Goal: Transaction & Acquisition: Purchase product/service

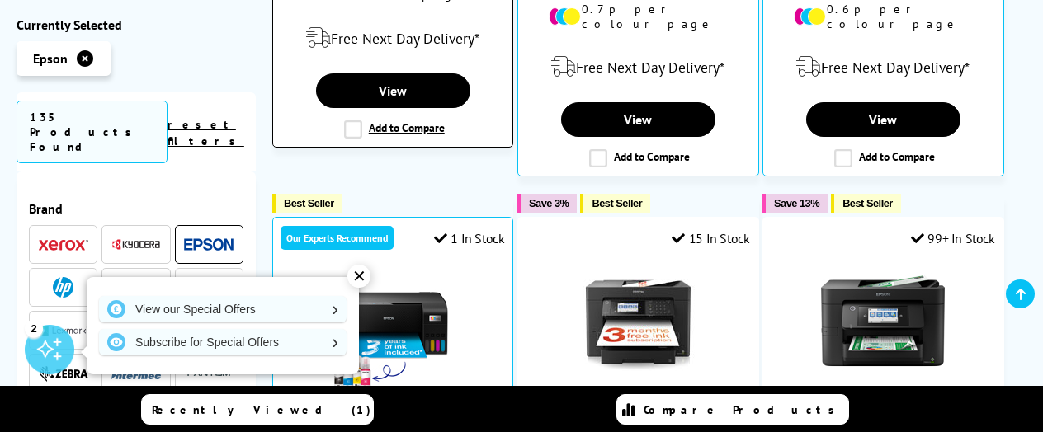
scroll to position [1155, 0]
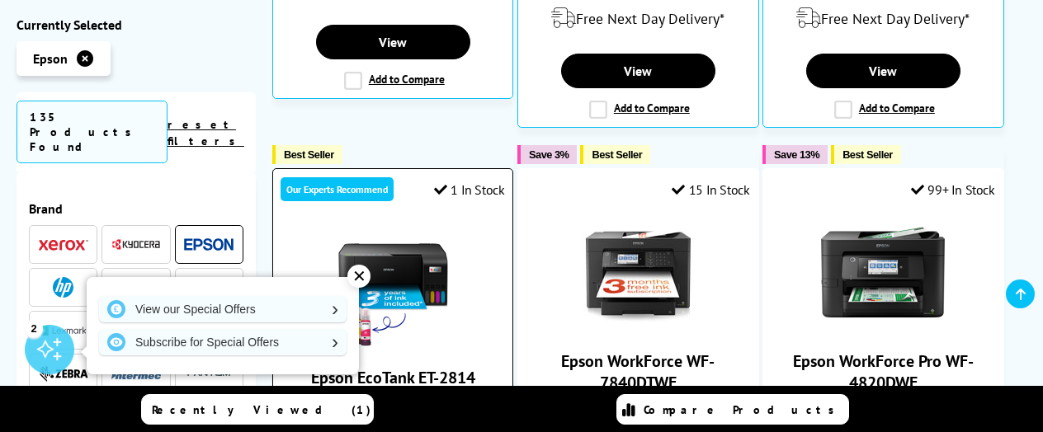
click at [409, 227] on img at bounding box center [393, 289] width 124 height 124
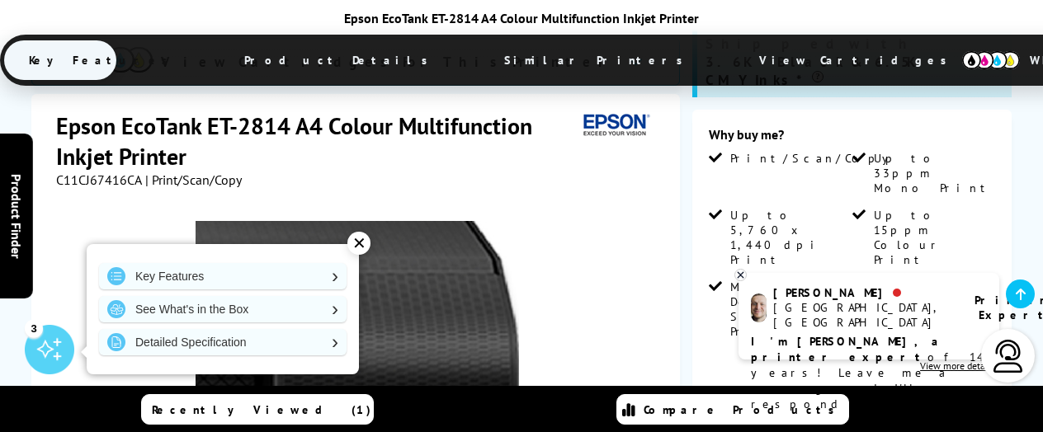
click at [513, 233] on img at bounding box center [356, 382] width 323 height 323
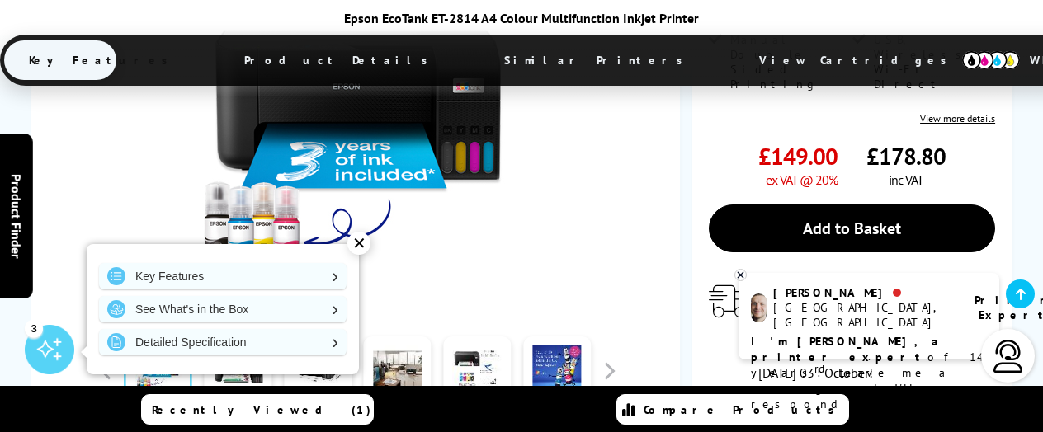
scroll to position [660, 0]
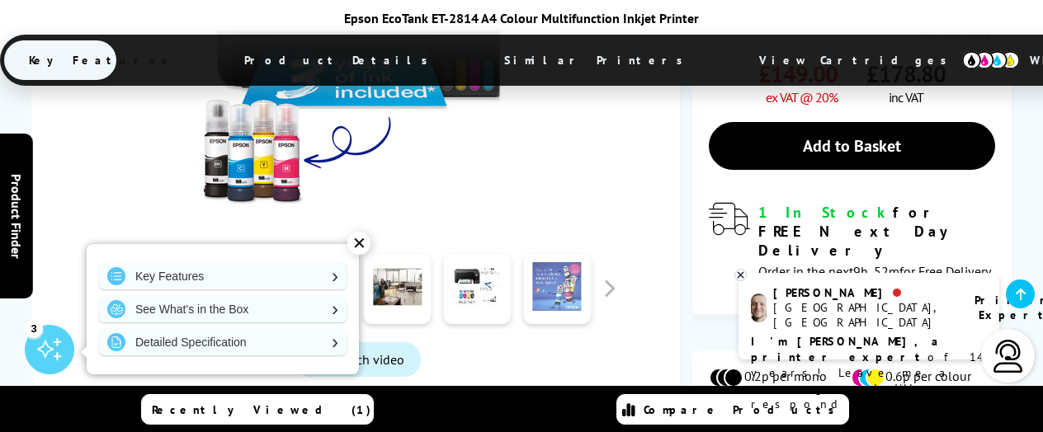
click at [566, 254] on link at bounding box center [557, 289] width 68 height 70
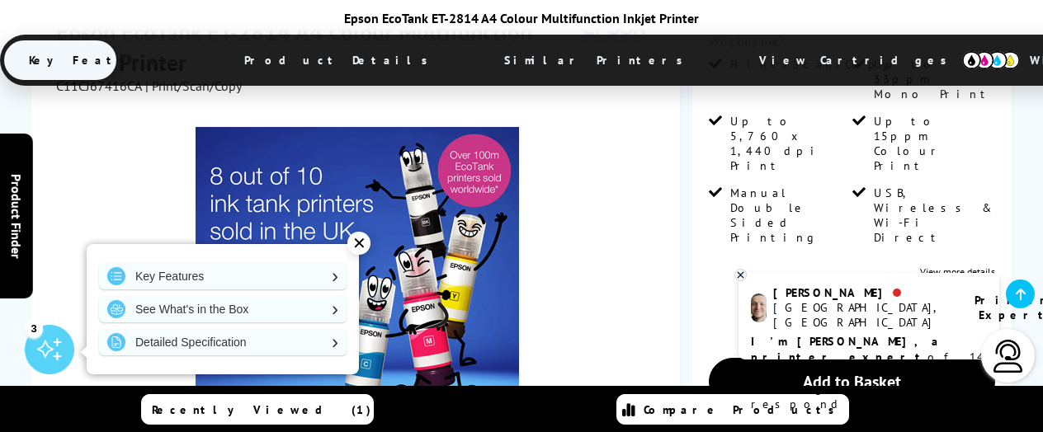
scroll to position [412, 0]
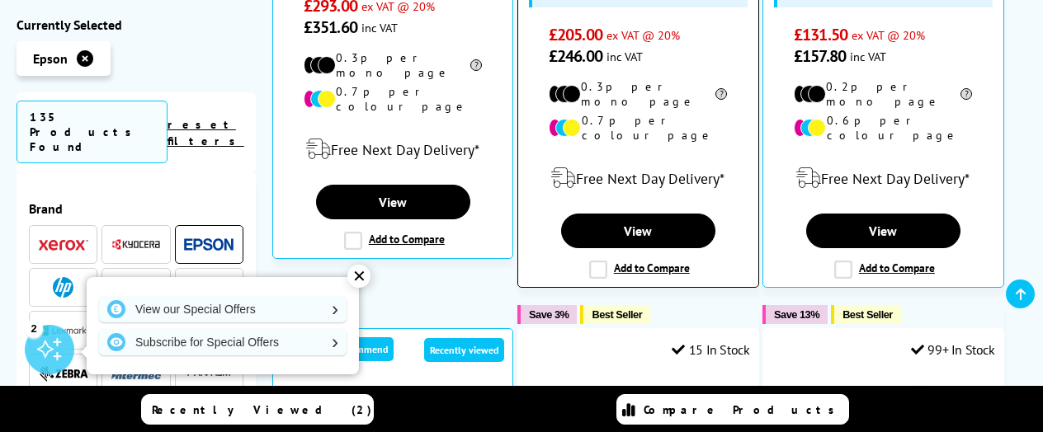
scroll to position [1155, 0]
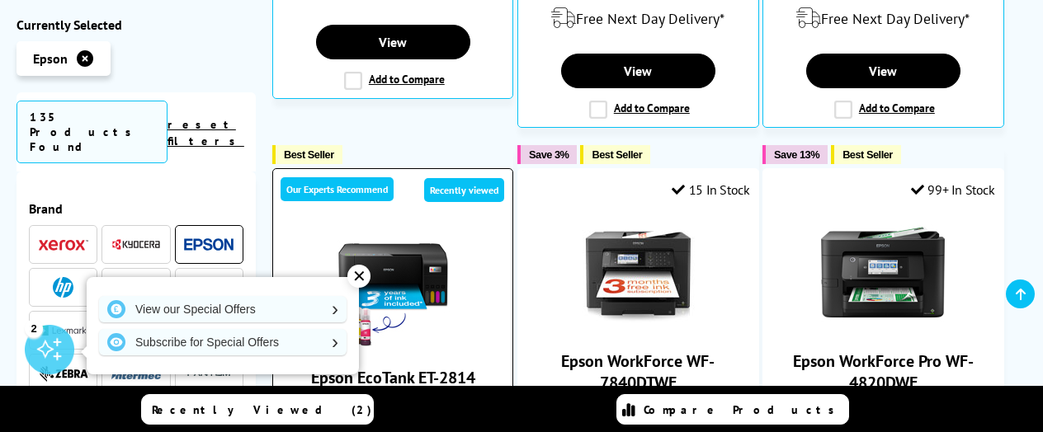
click at [396, 227] on img at bounding box center [393, 289] width 124 height 124
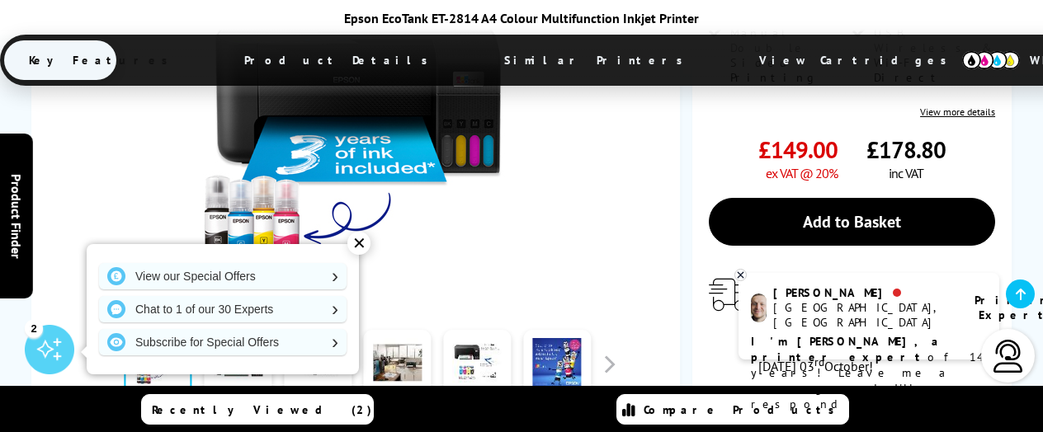
scroll to position [660, 0]
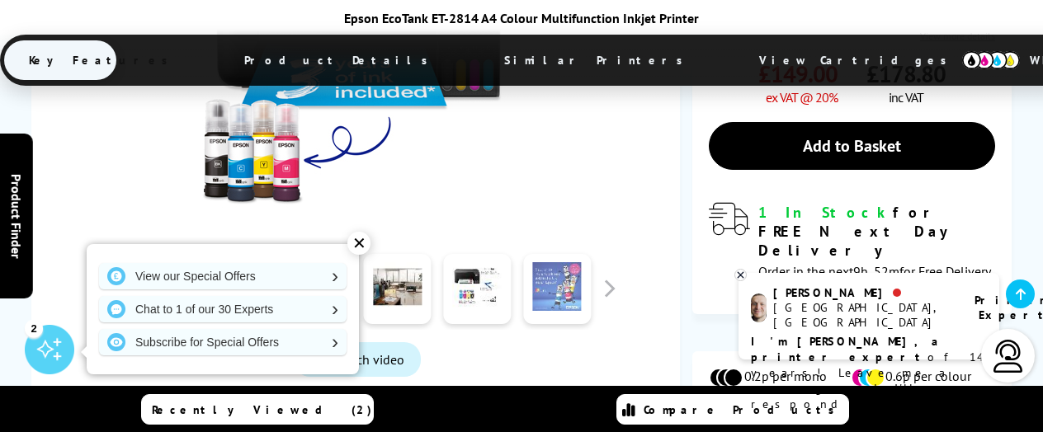
click at [569, 254] on link at bounding box center [557, 289] width 68 height 70
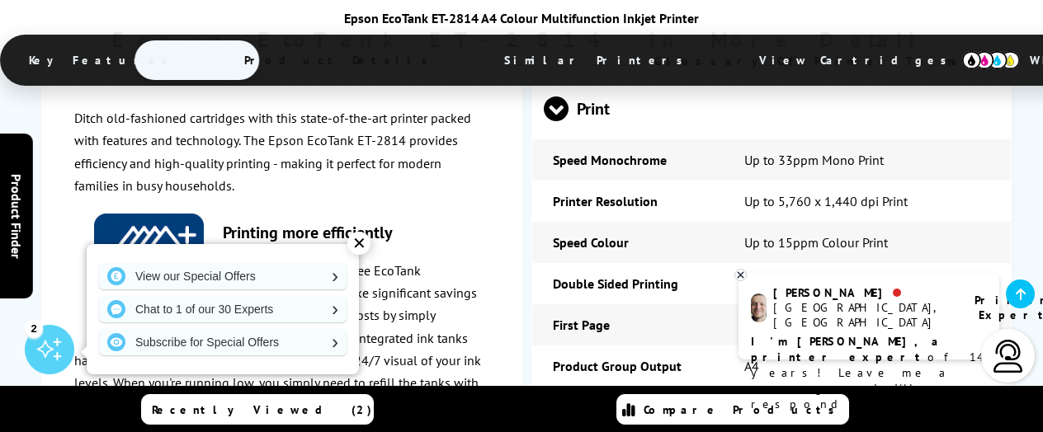
scroll to position [2639, 0]
